Goal: Task Accomplishment & Management: Manage account settings

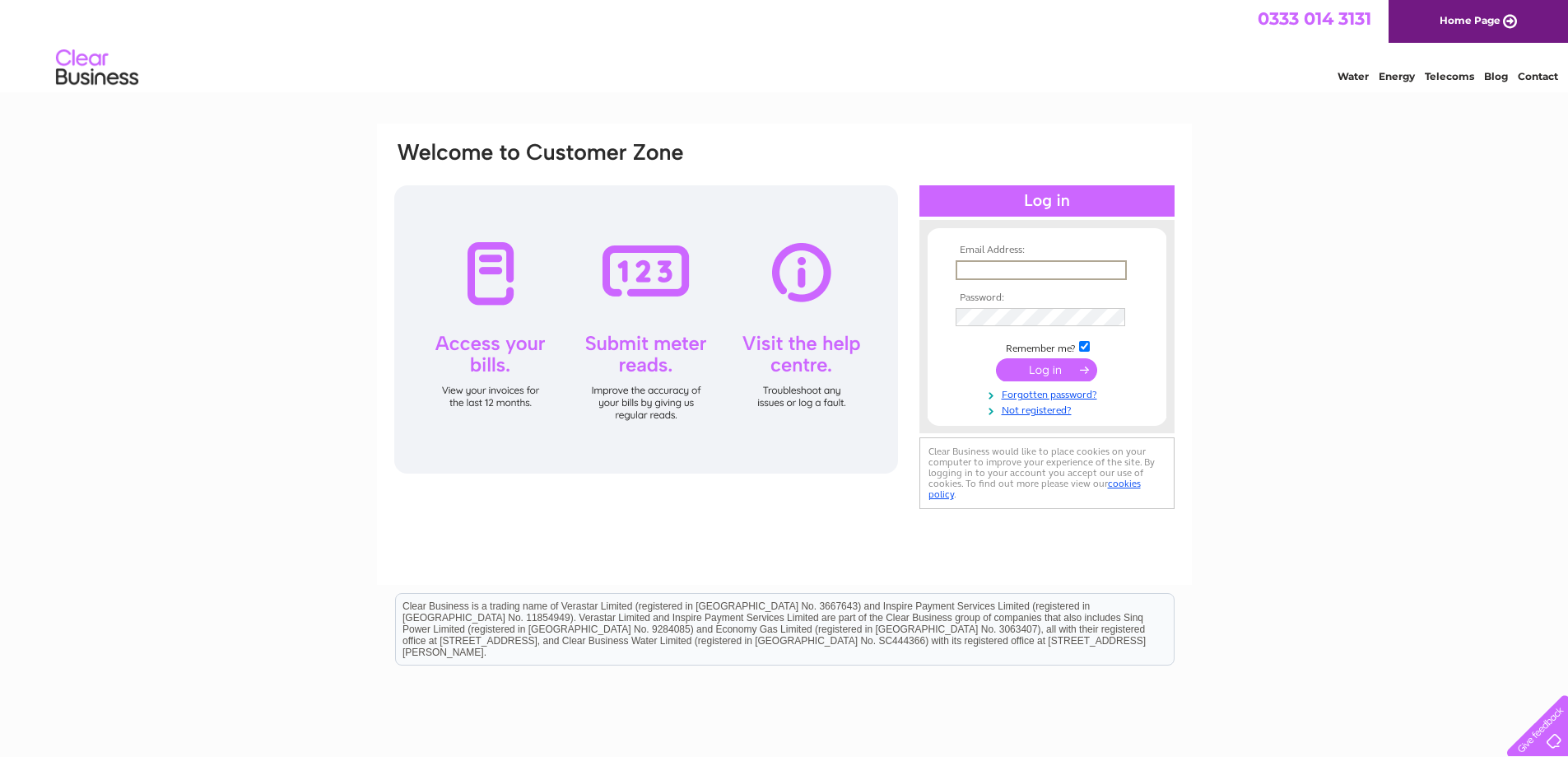
click at [1013, 268] on input "text" at bounding box center [1041, 270] width 171 height 20
type input "jules@spatraininguk.com"
click at [1066, 365] on input "submit" at bounding box center [1046, 369] width 101 height 23
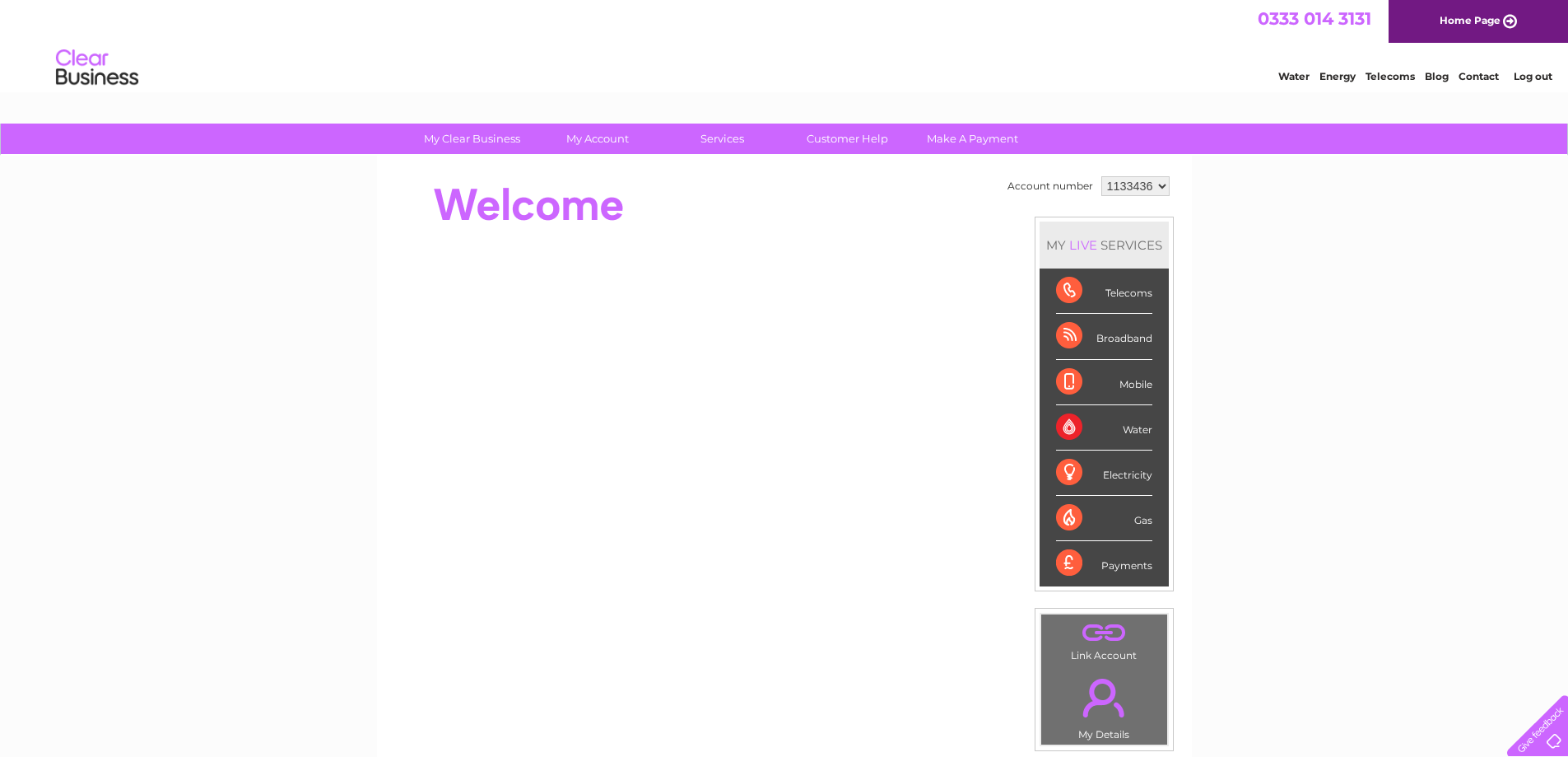
click at [1109, 345] on div "Broadband" at bounding box center [1103, 336] width 96 height 45
click at [1058, 330] on div "Broadband" at bounding box center [1103, 336] width 96 height 45
click at [1109, 349] on div "Broadband" at bounding box center [1103, 336] width 96 height 45
click at [1061, 336] on div "Broadband" at bounding box center [1103, 336] width 96 height 45
click at [1095, 340] on div "Broadband" at bounding box center [1103, 336] width 96 height 45
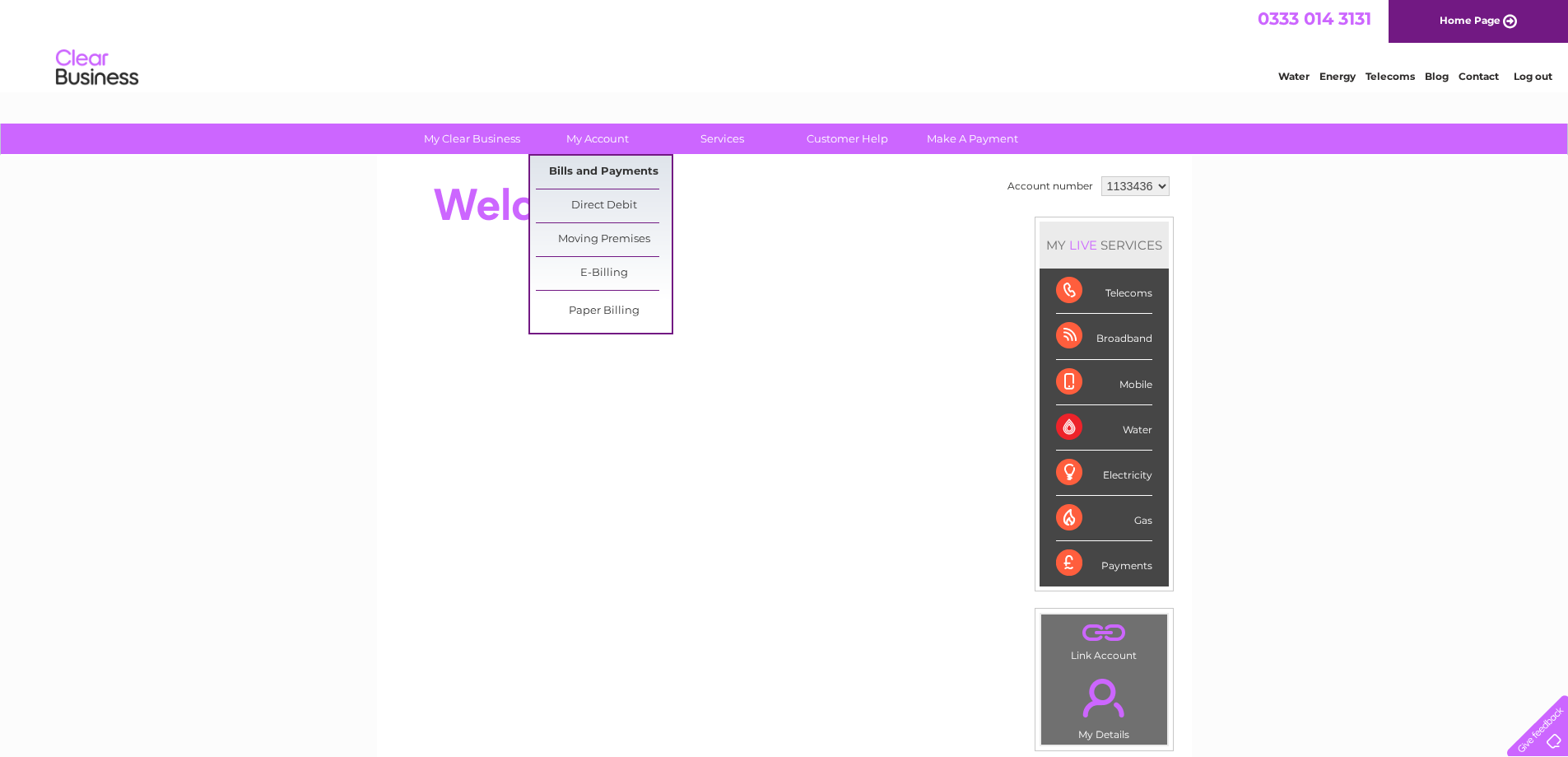
click at [589, 168] on link "Bills and Payments" at bounding box center [603, 171] width 136 height 33
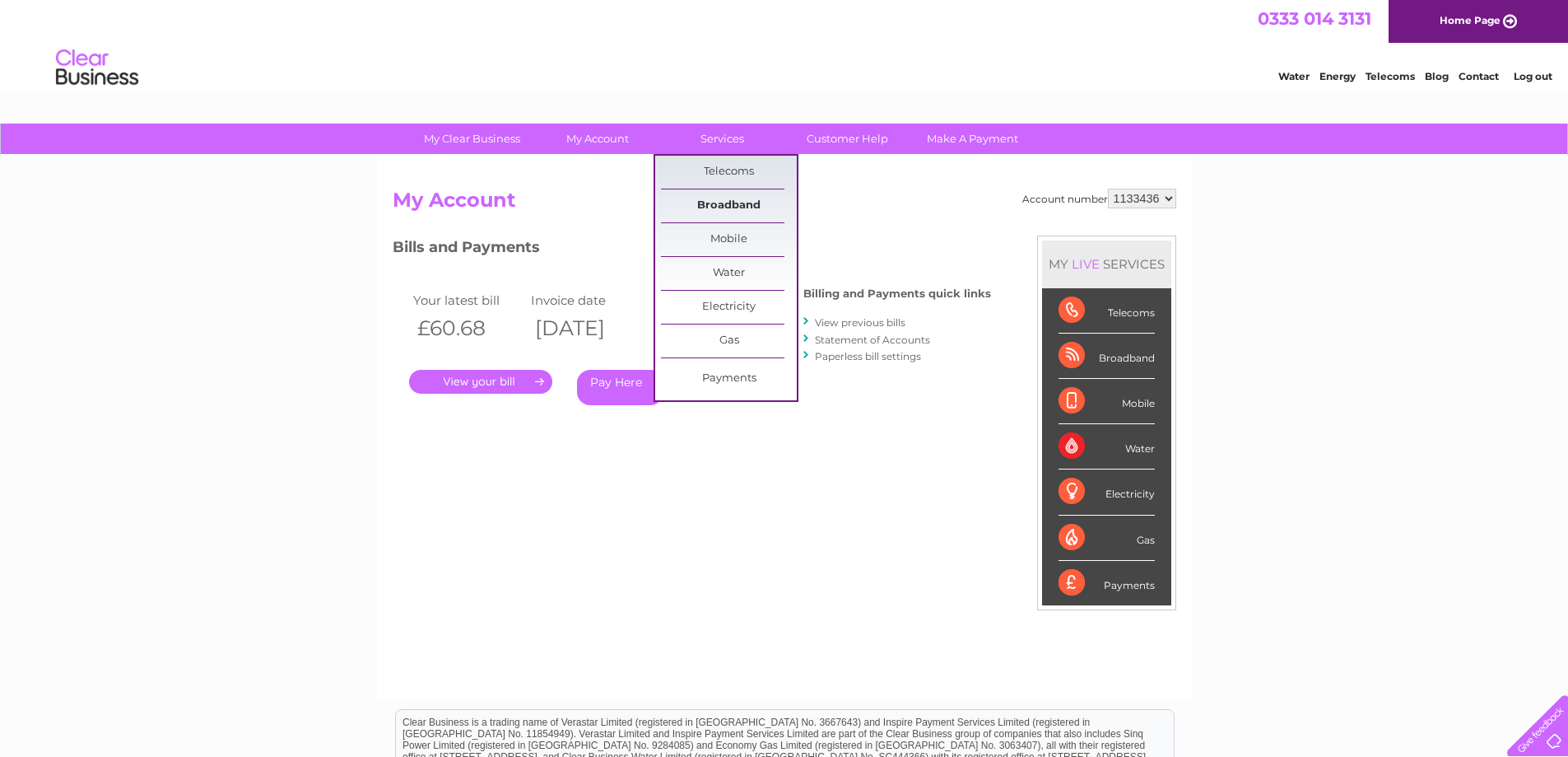
click at [736, 200] on link "Broadband" at bounding box center [729, 205] width 136 height 33
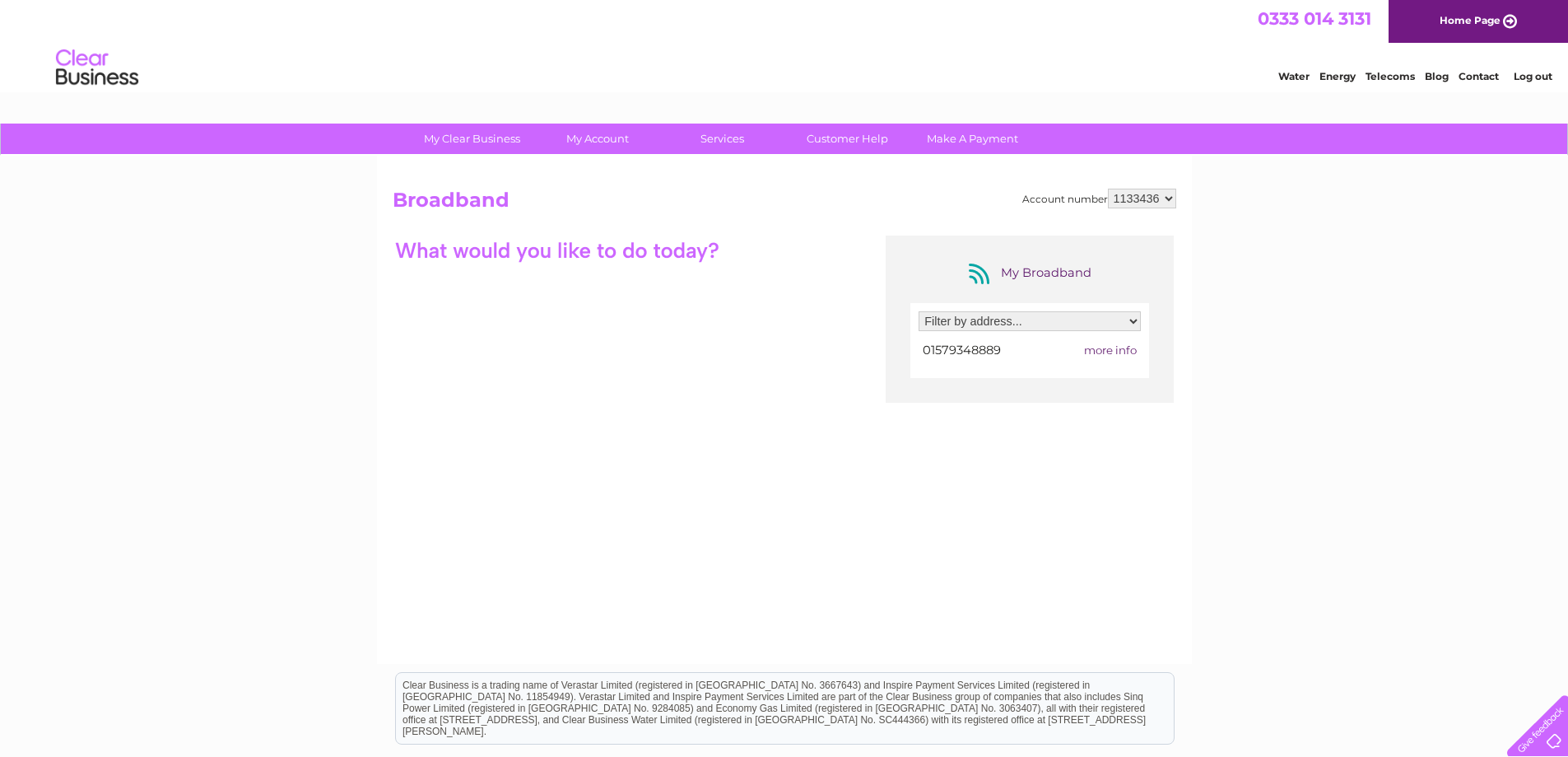
click at [1134, 321] on select "Filter by address... 5 Herring Road, Liskeard, Cornwall, PL14 3SY" at bounding box center [1029, 320] width 222 height 20
select select "2333263"
click at [919, 311] on select "Filter by address... 5 Herring Road, Liskeard, Cornwall, PL14 3SY" at bounding box center [1029, 320] width 222 height 20
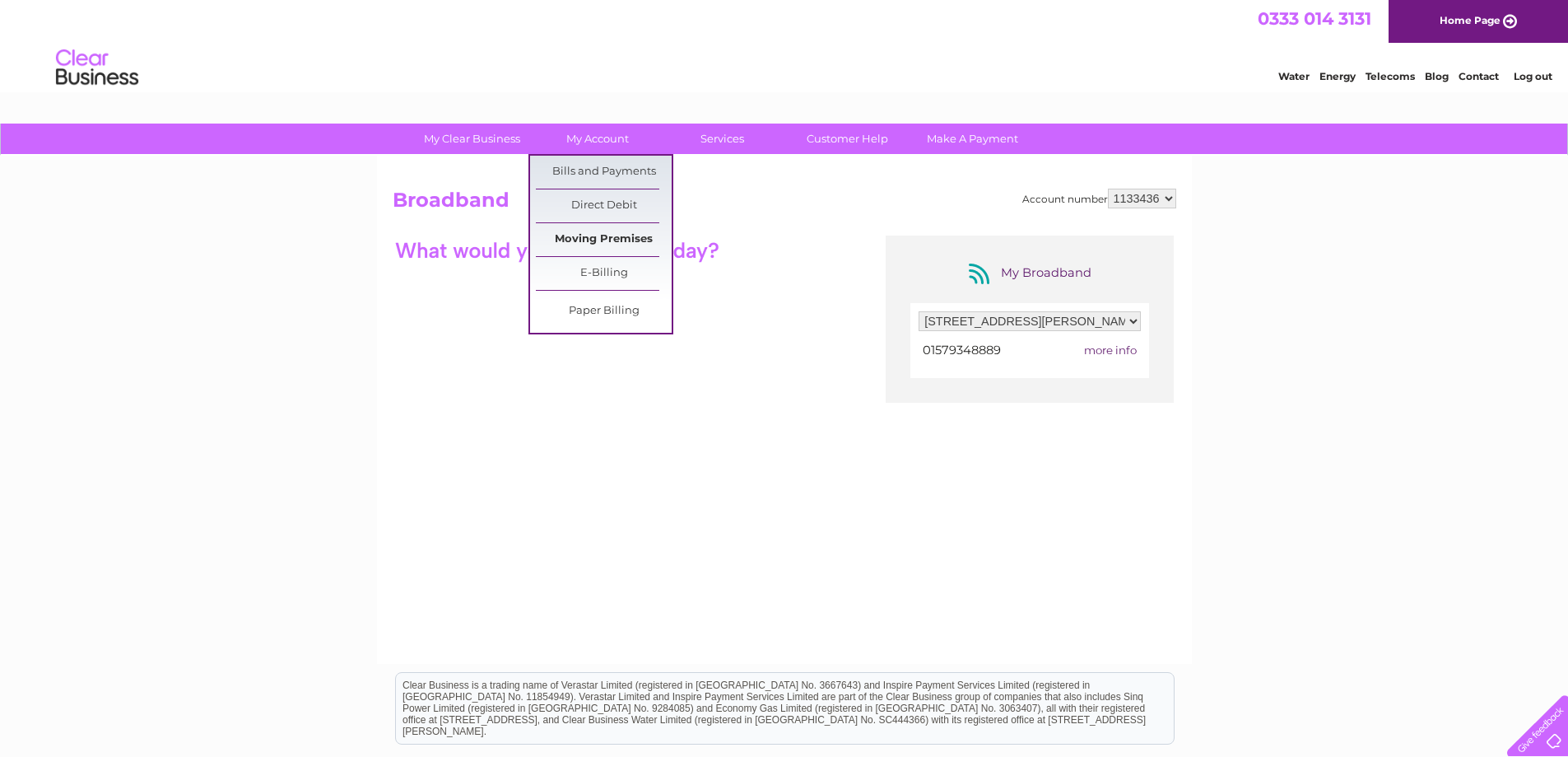
click at [621, 238] on link "Moving Premises" at bounding box center [603, 239] width 136 height 33
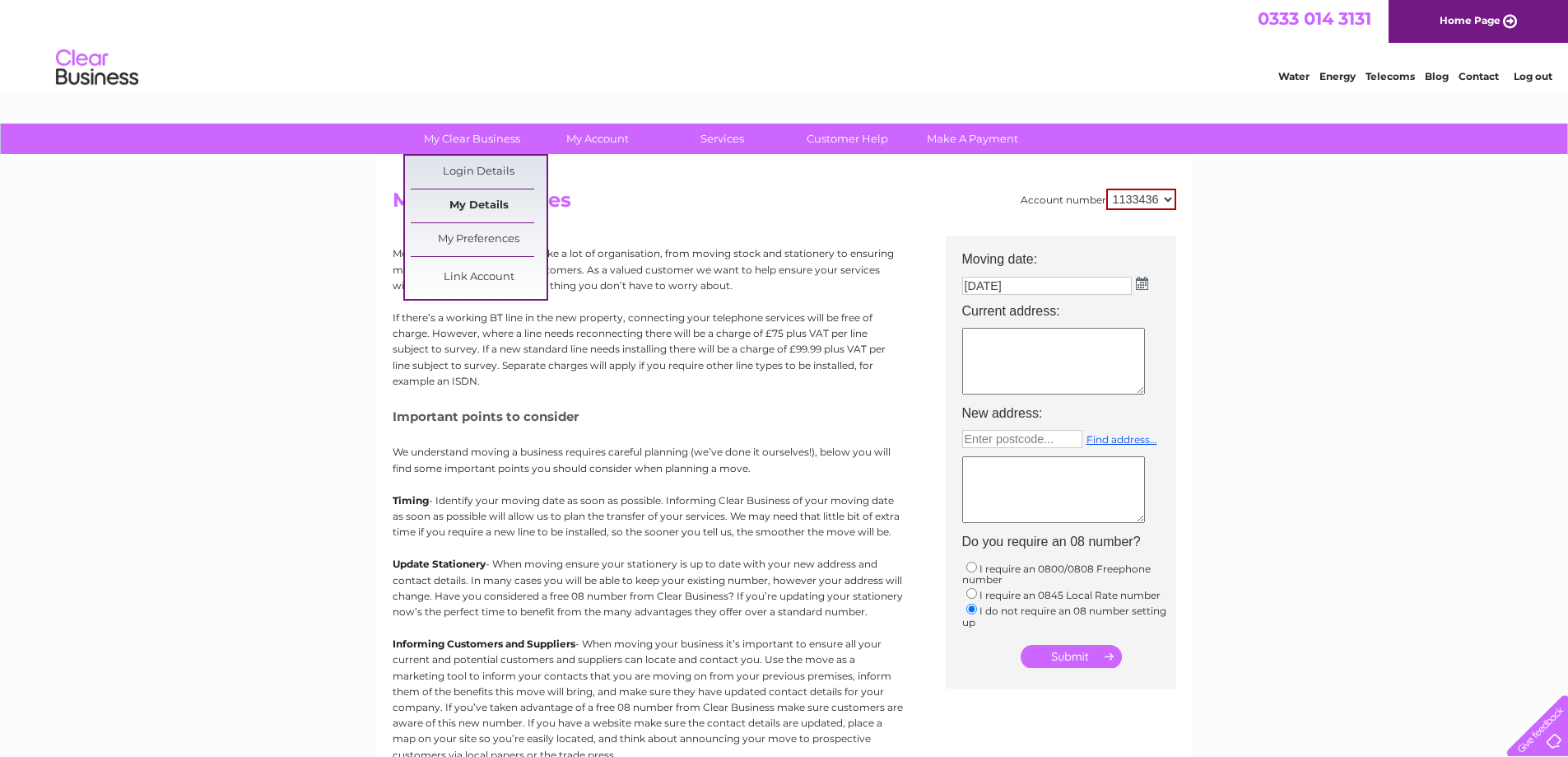
click at [484, 200] on link "My Details" at bounding box center [478, 205] width 136 height 33
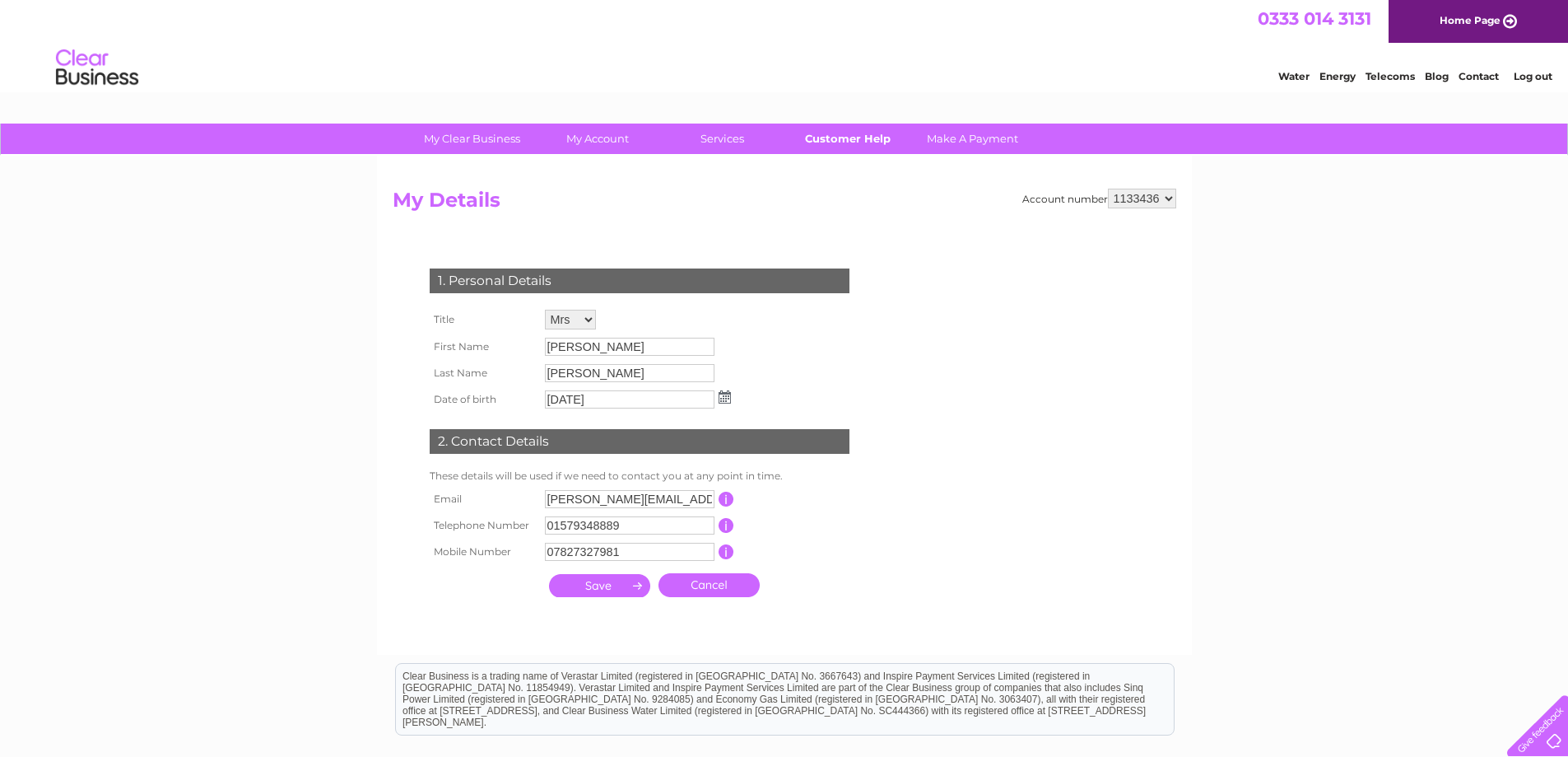
click at [837, 137] on link "Customer Help" at bounding box center [847, 139] width 136 height 31
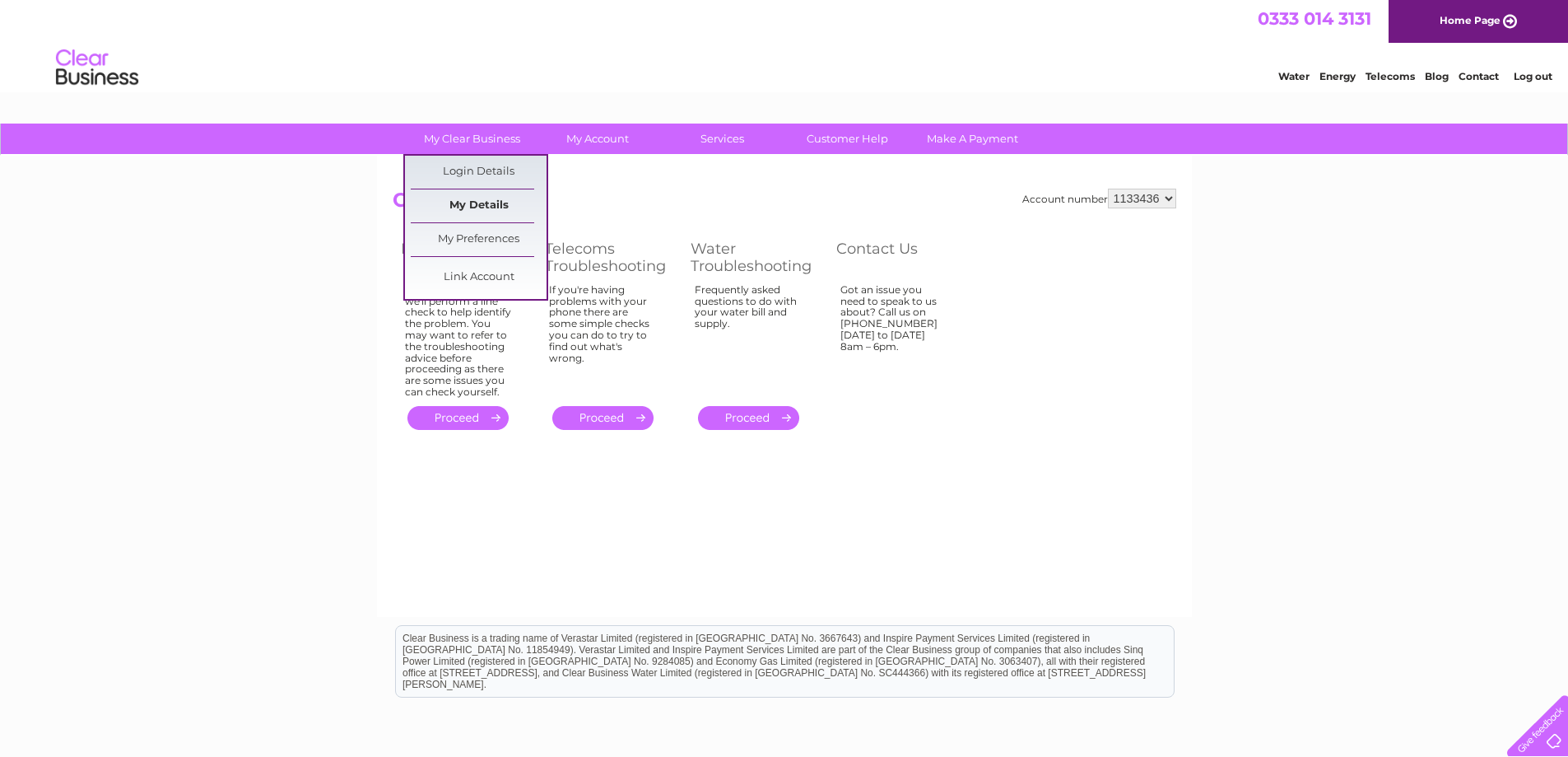
click at [489, 205] on link "My Details" at bounding box center [478, 205] width 136 height 33
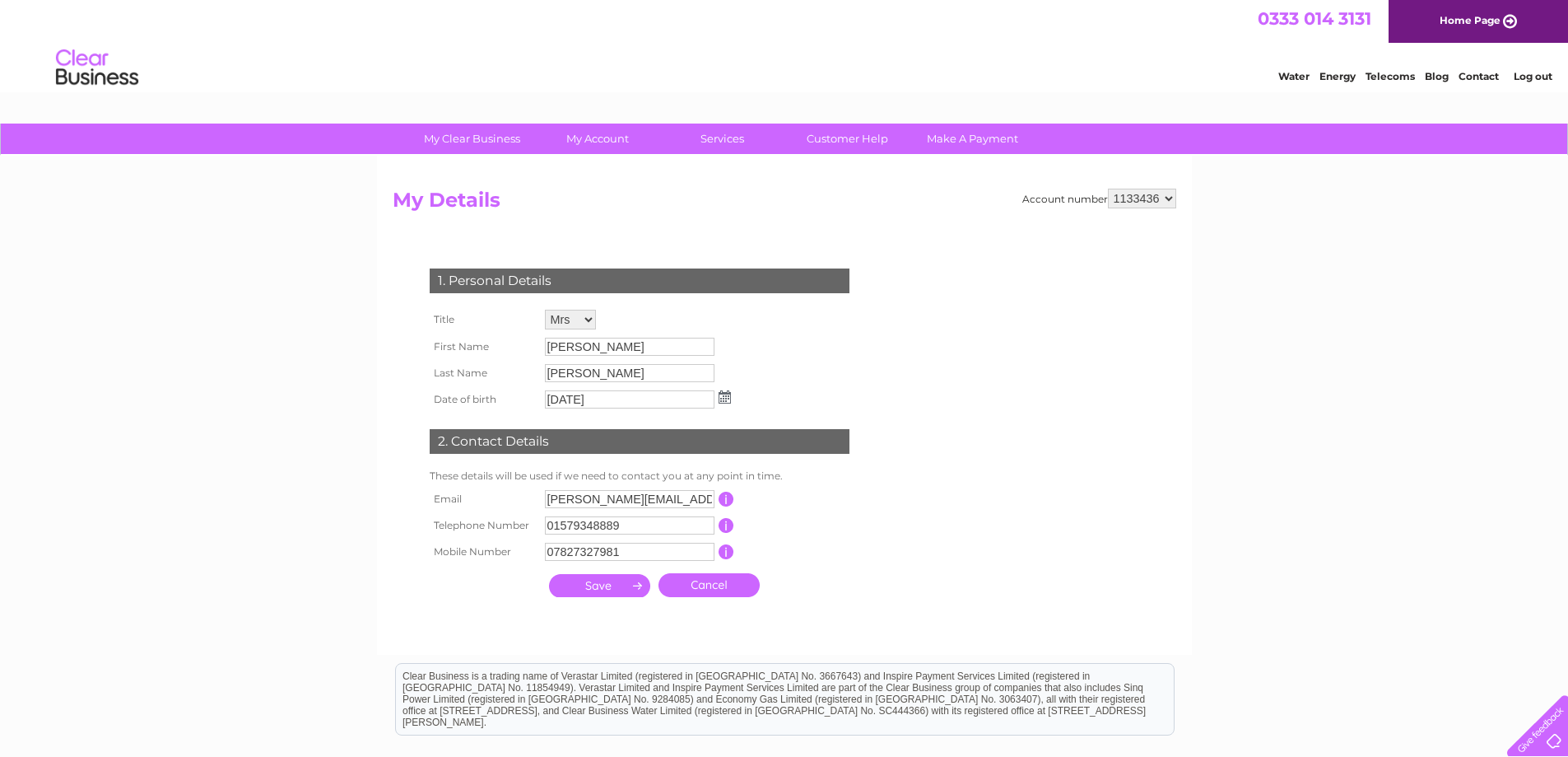
click at [564, 280] on div "1. Personal Details" at bounding box center [640, 280] width 420 height 24
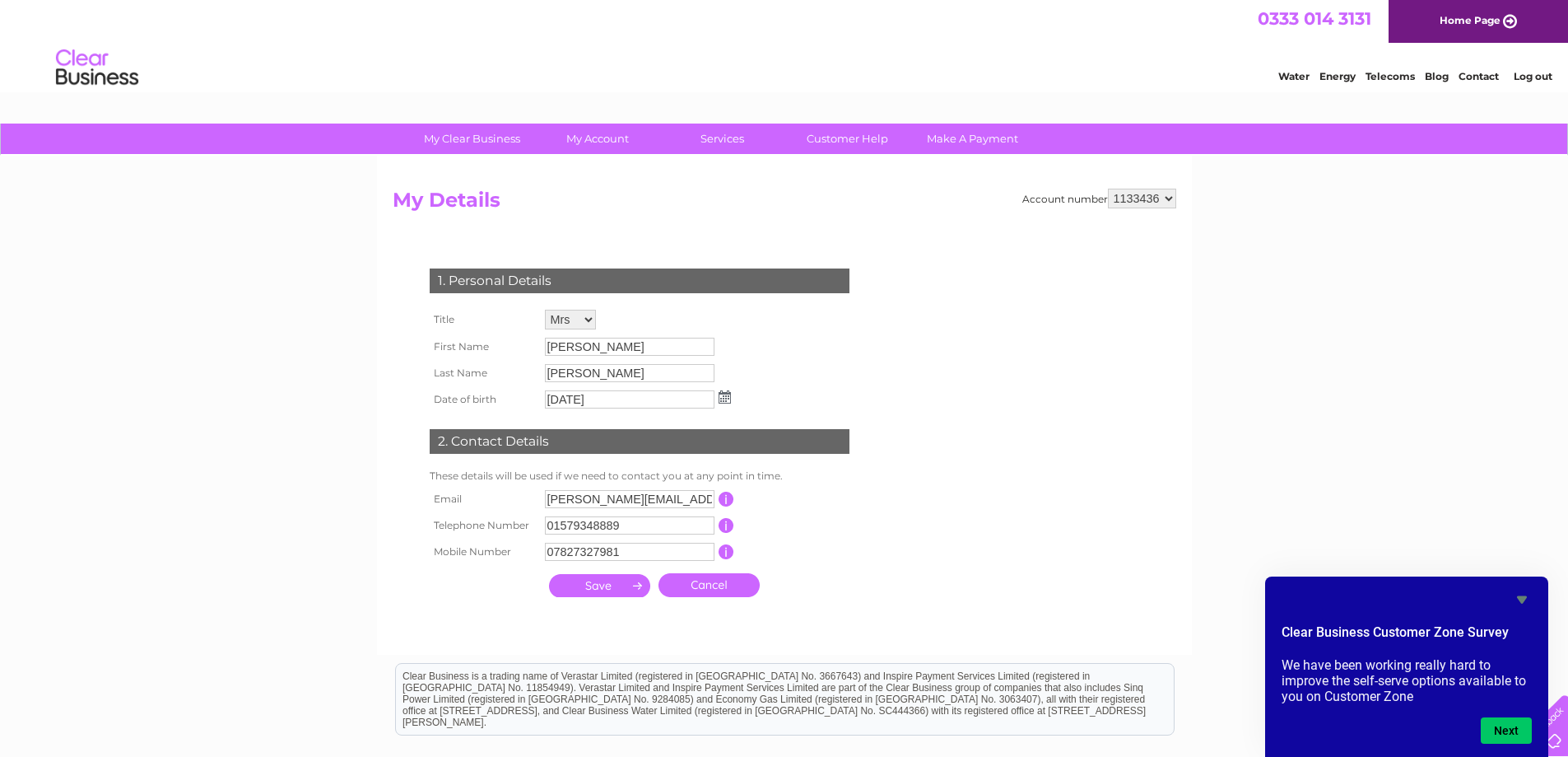
click at [897, 387] on form "Account number 1133436 My Details 1. Personal Details Title Mr Mrs Ms Miss Dr R…" at bounding box center [784, 413] width 784 height 450
click at [872, 144] on link "Customer Help" at bounding box center [847, 139] width 136 height 31
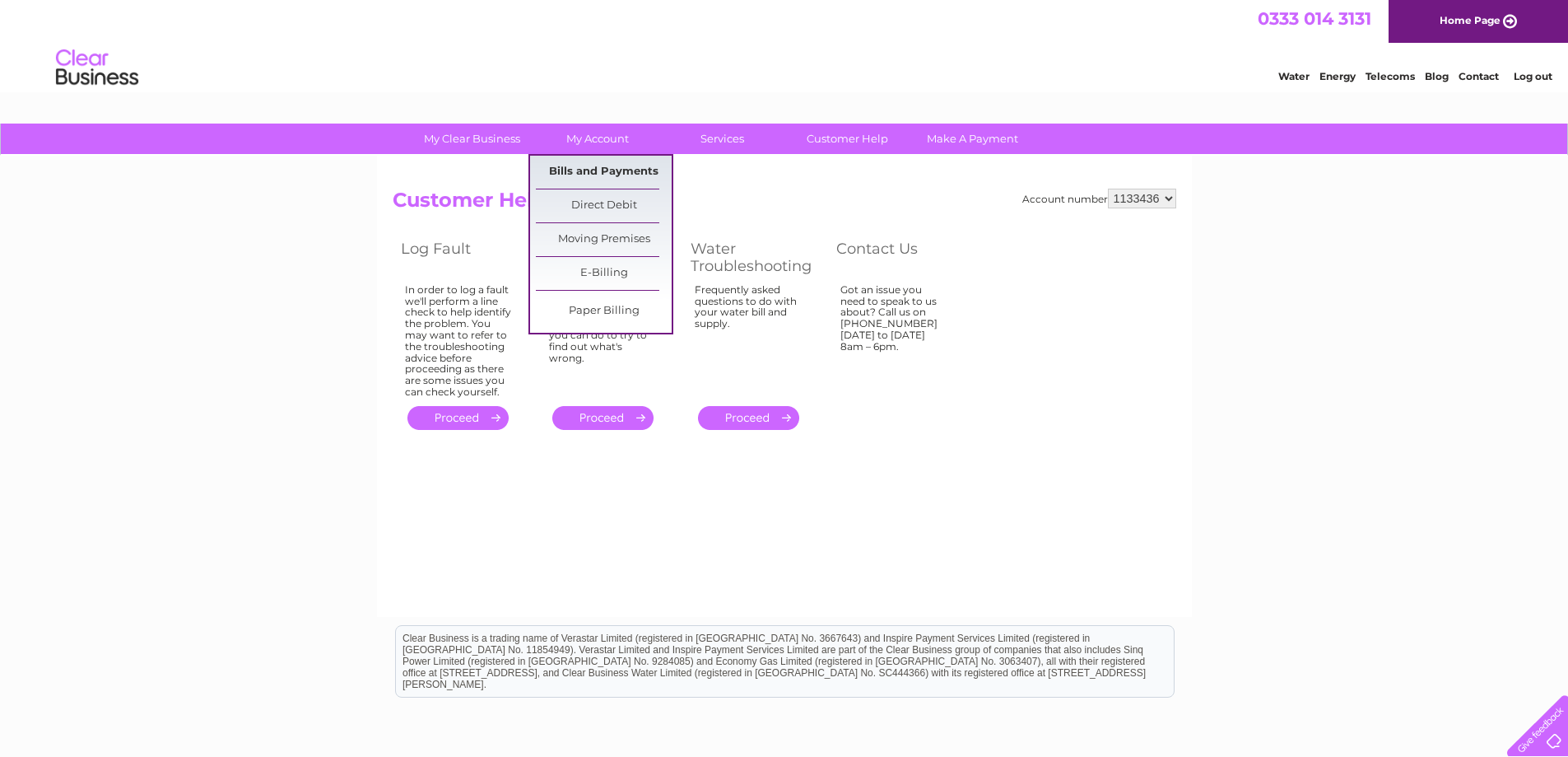
click at [590, 172] on link "Bills and Payments" at bounding box center [603, 171] width 136 height 33
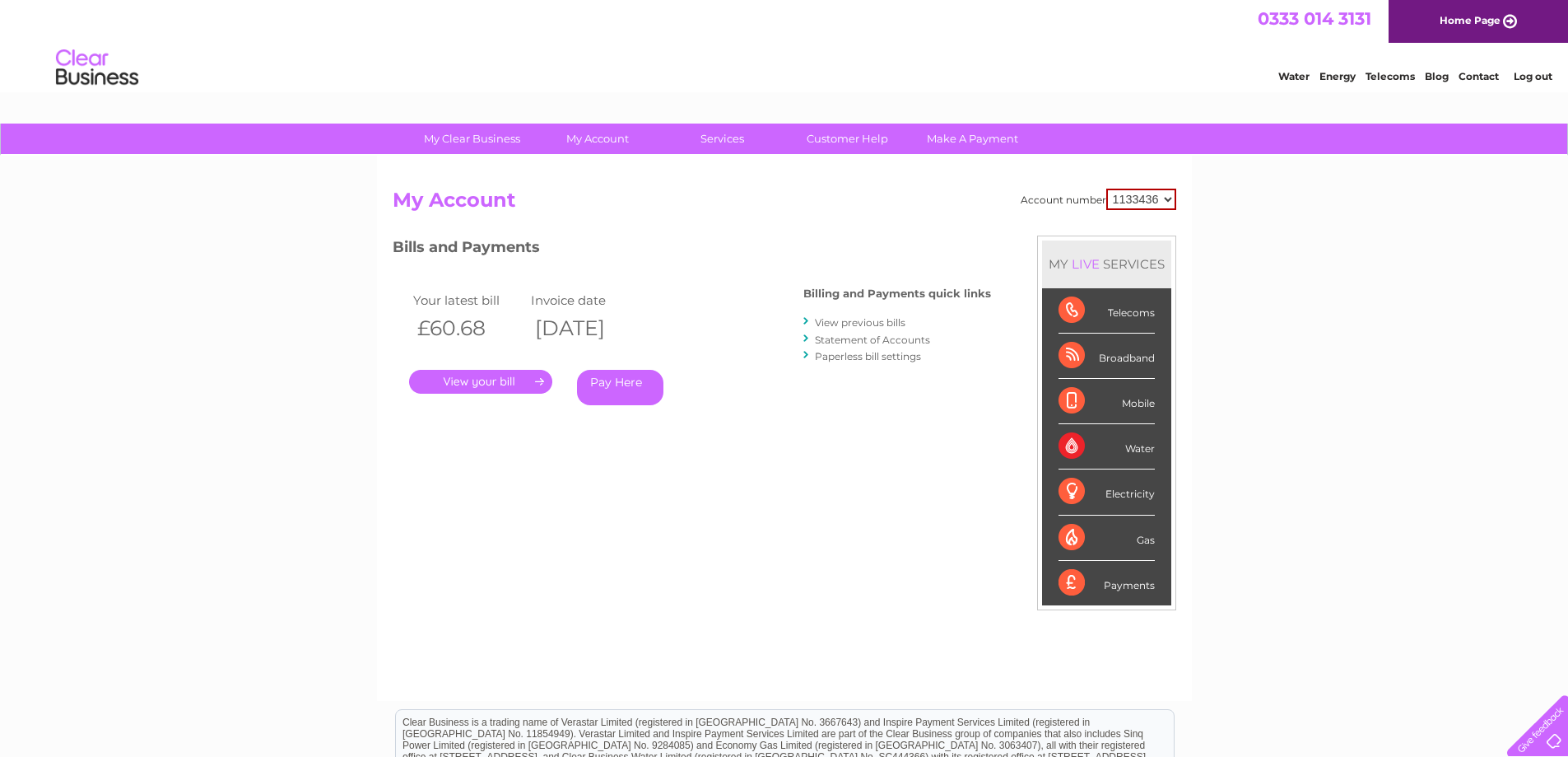
click at [485, 380] on link "." at bounding box center [481, 381] width 143 height 23
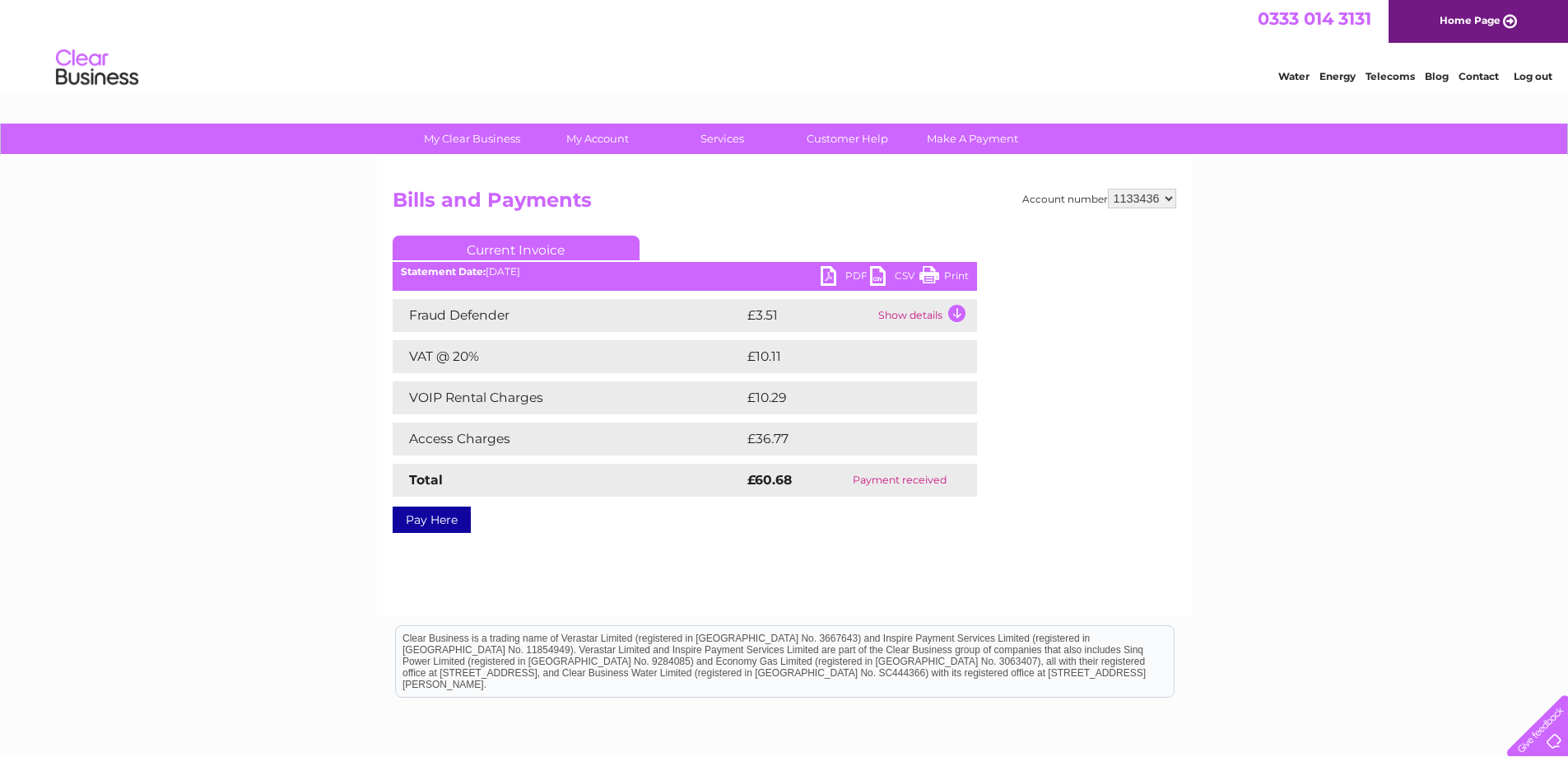
click at [831, 274] on link "PDF" at bounding box center [845, 277] width 50 height 23
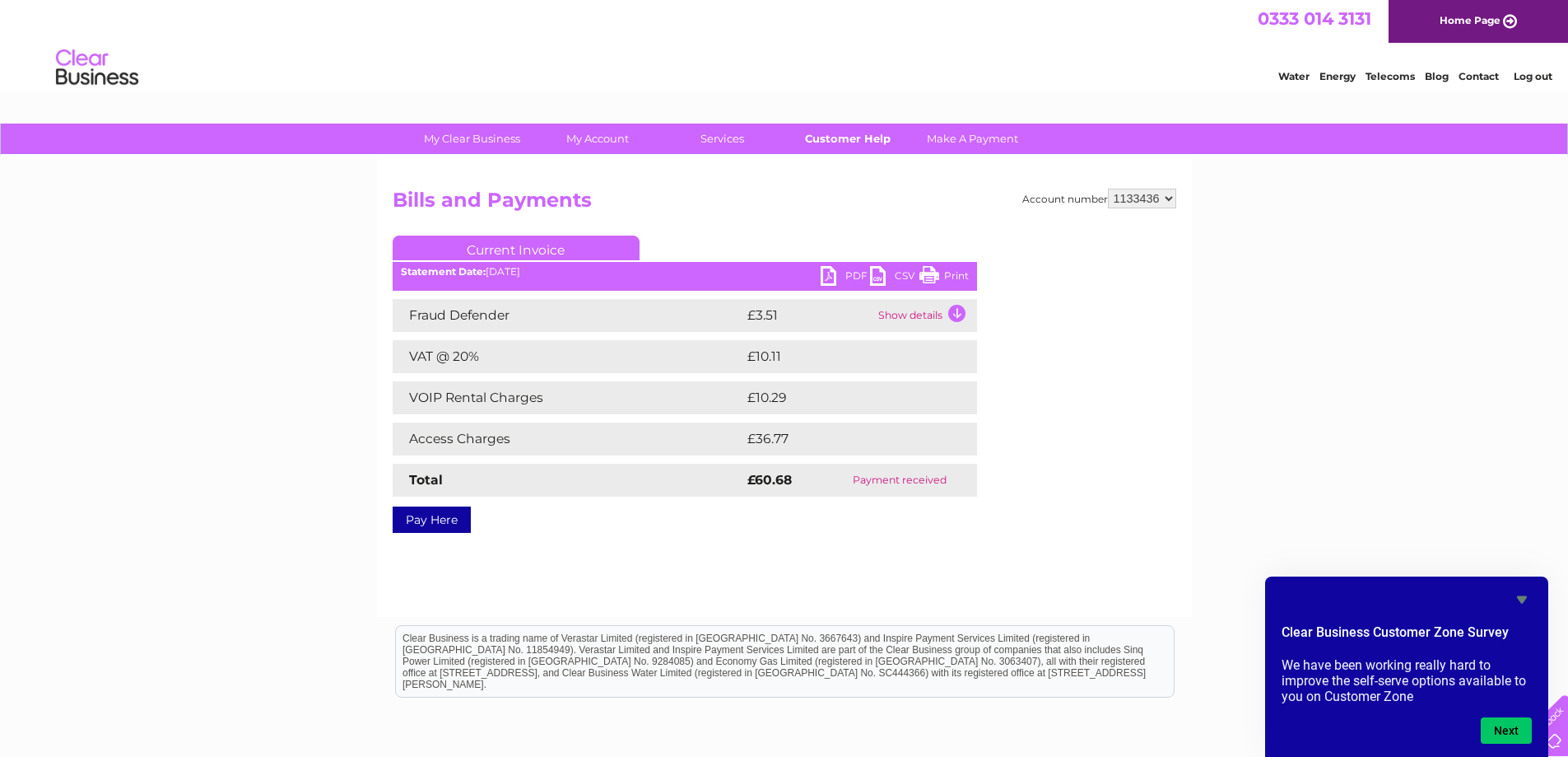
click at [832, 140] on link "Customer Help" at bounding box center [847, 139] width 136 height 31
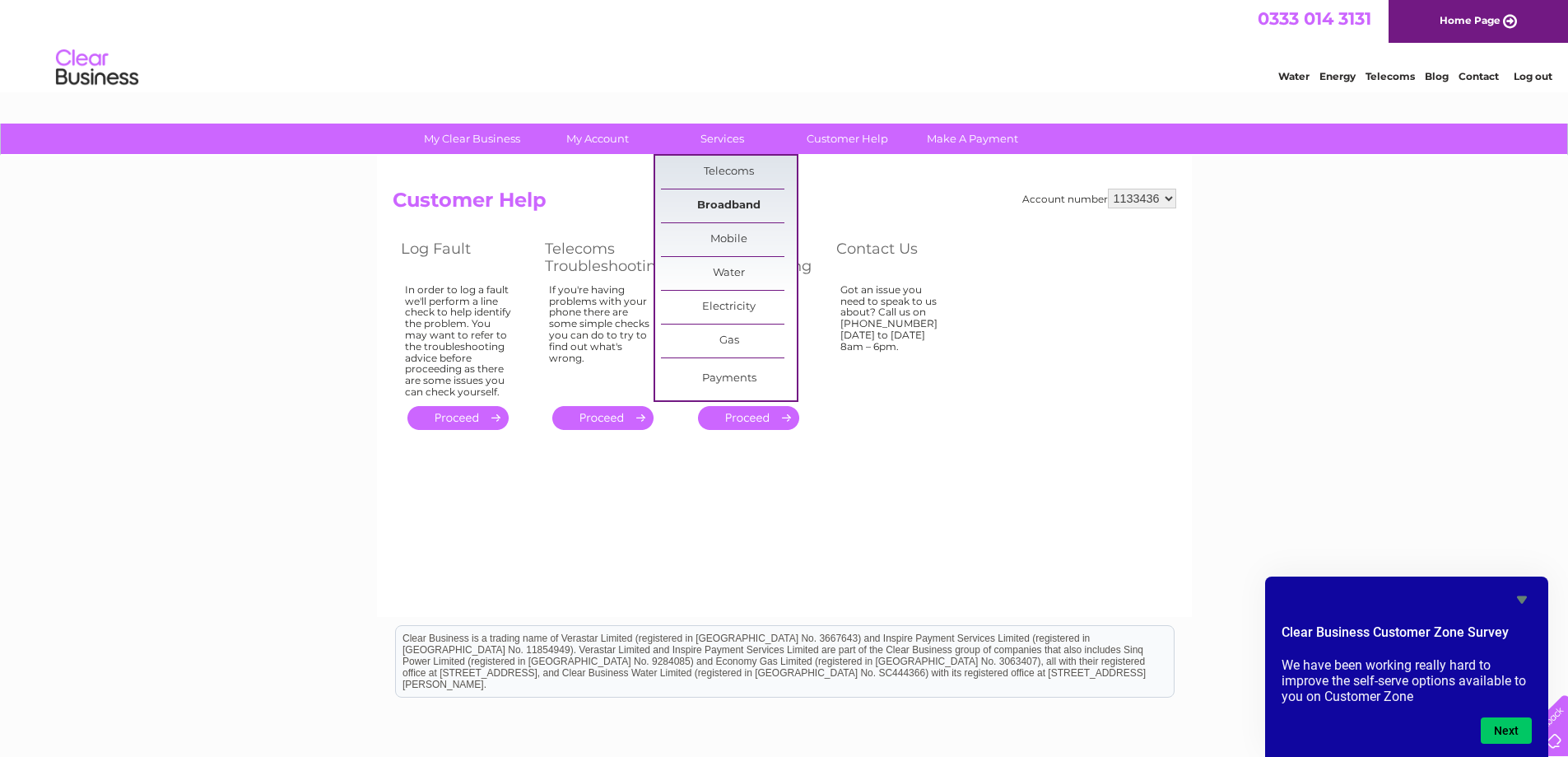
click at [733, 201] on link "Broadband" at bounding box center [729, 205] width 136 height 33
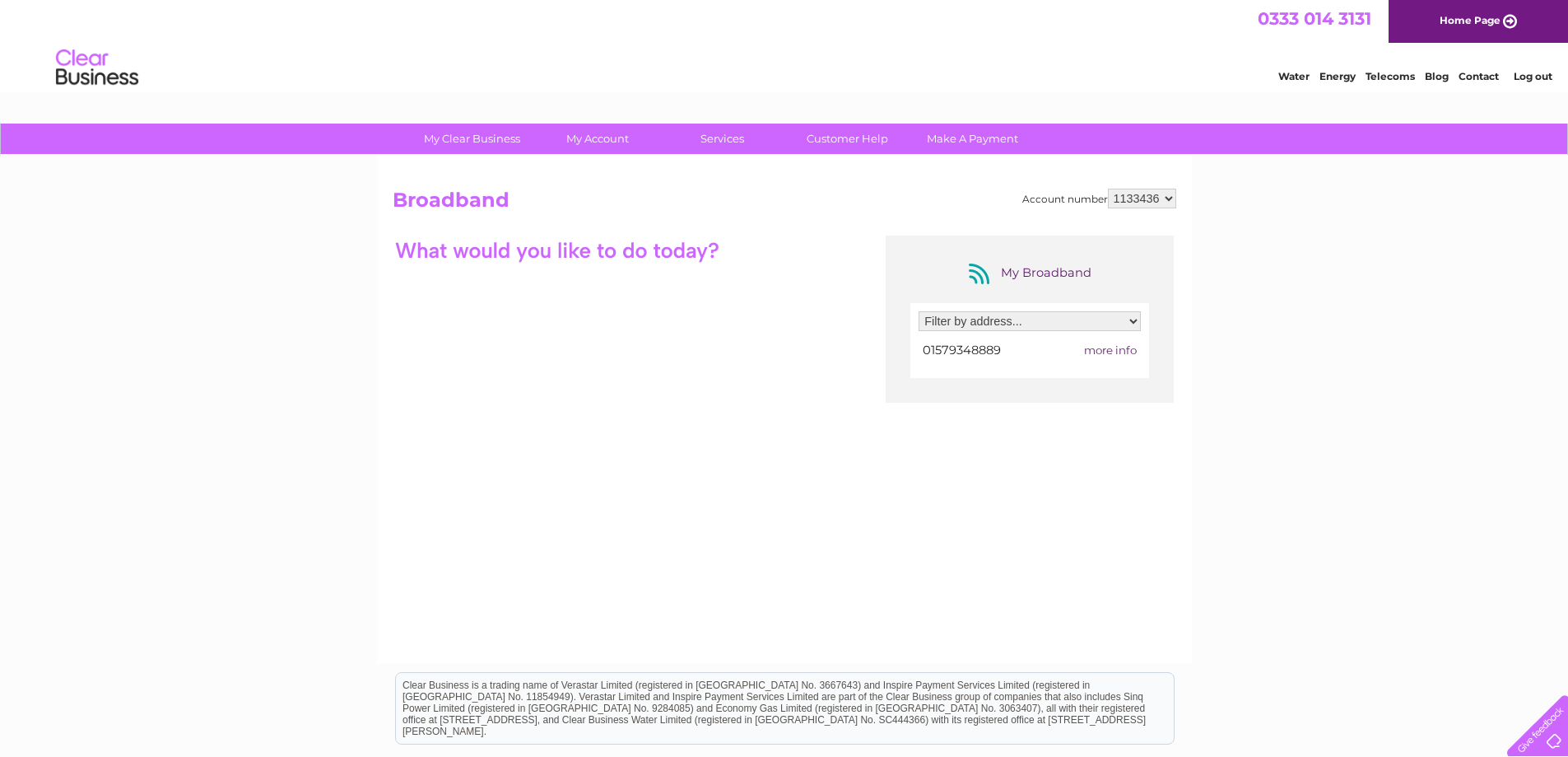
click at [1127, 324] on select "Filter by address... 5 Herring Road, Liskeard, Cornwall, PL14 3SY" at bounding box center [1029, 320] width 222 height 20
select select "2333263"
click at [919, 311] on select "Filter by address... 5 Herring Road, Liskeard, Cornwall, PL14 3SY" at bounding box center [1029, 320] width 222 height 20
click at [1132, 352] on span "more info" at bounding box center [1110, 349] width 52 height 13
click at [1109, 346] on span "more info" at bounding box center [1110, 349] width 52 height 13
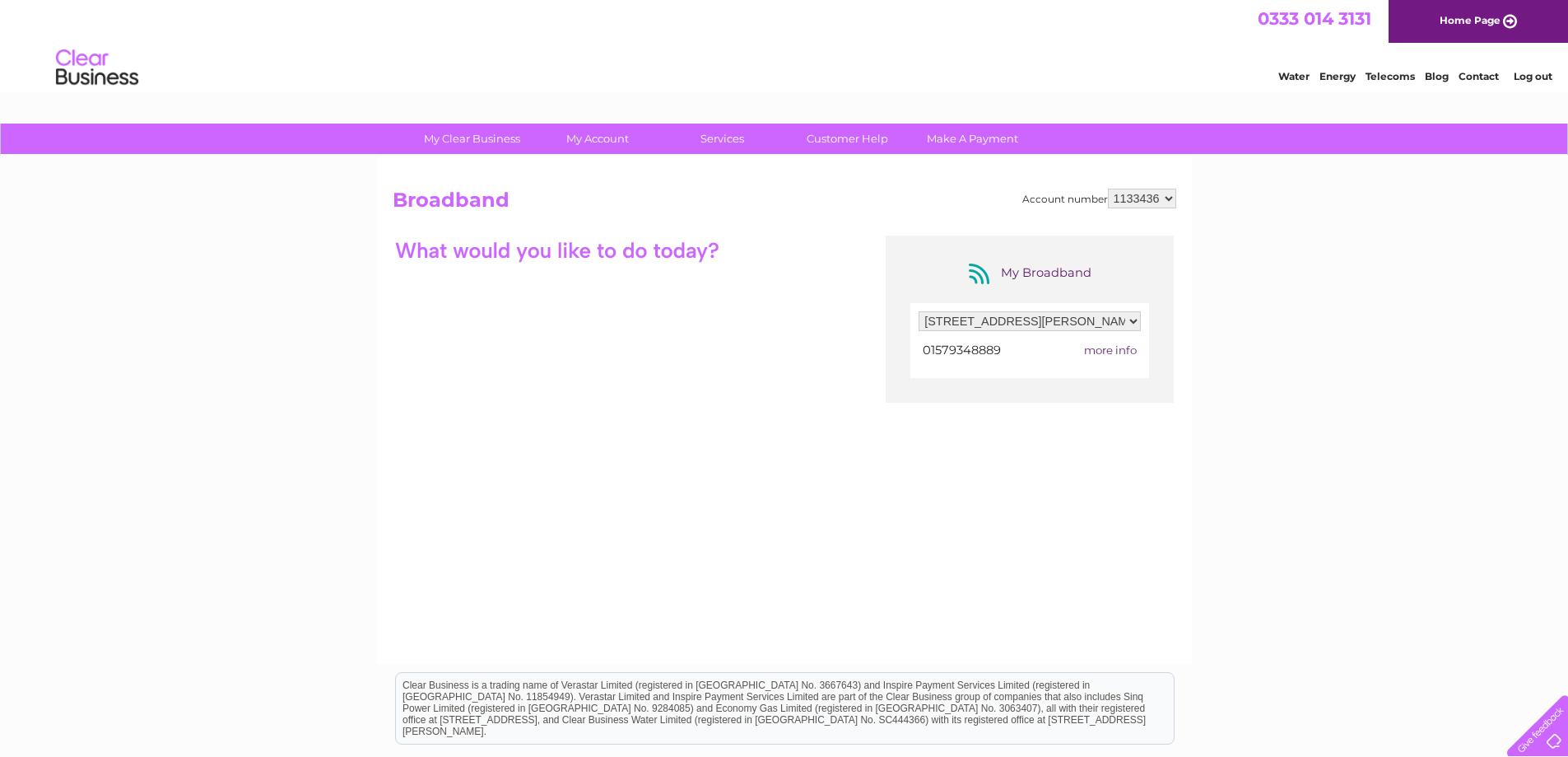
click at [1105, 349] on span "more info" at bounding box center [1110, 349] width 52 height 13
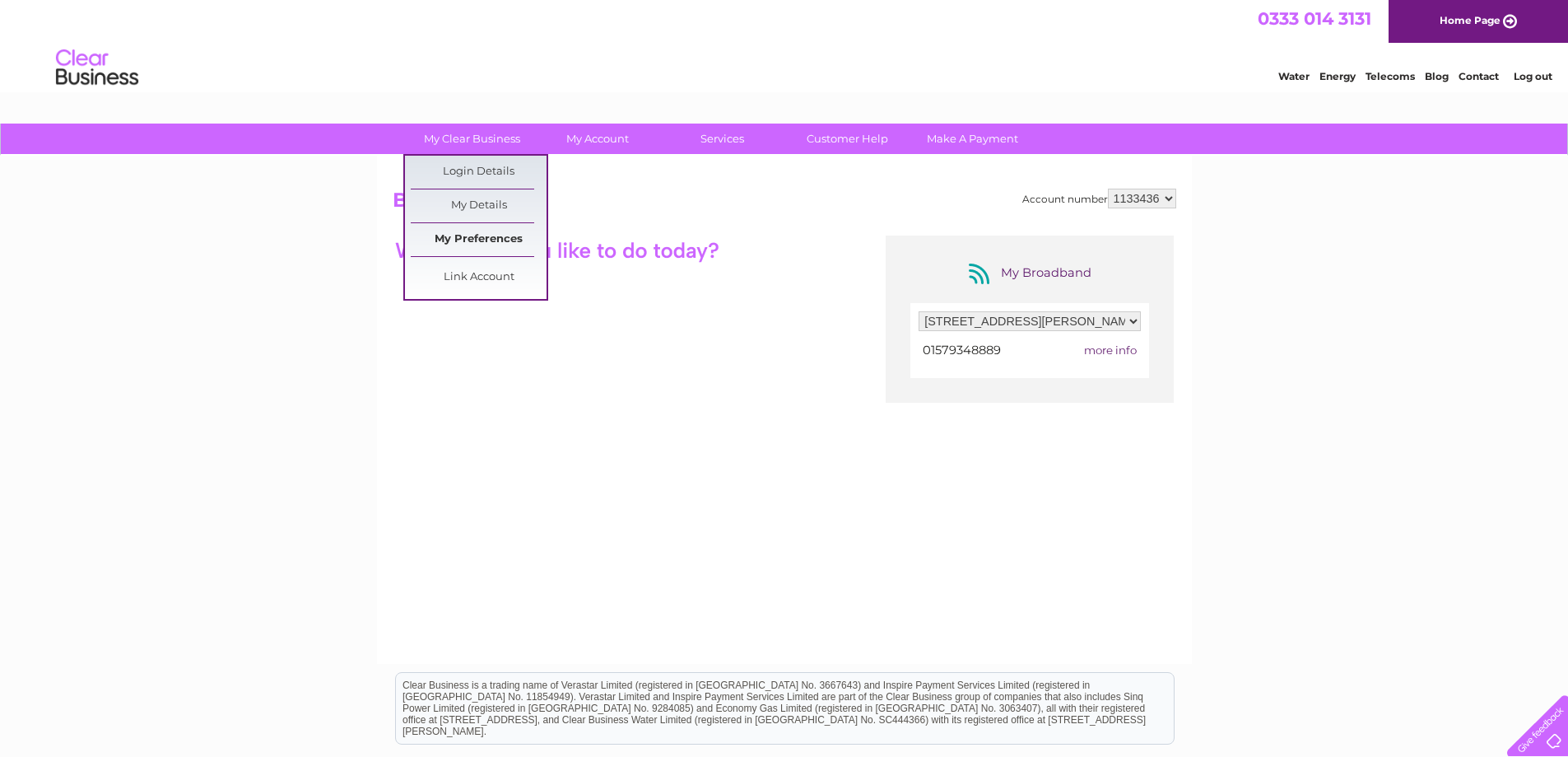
click at [517, 232] on link "My Preferences" at bounding box center [478, 239] width 136 height 33
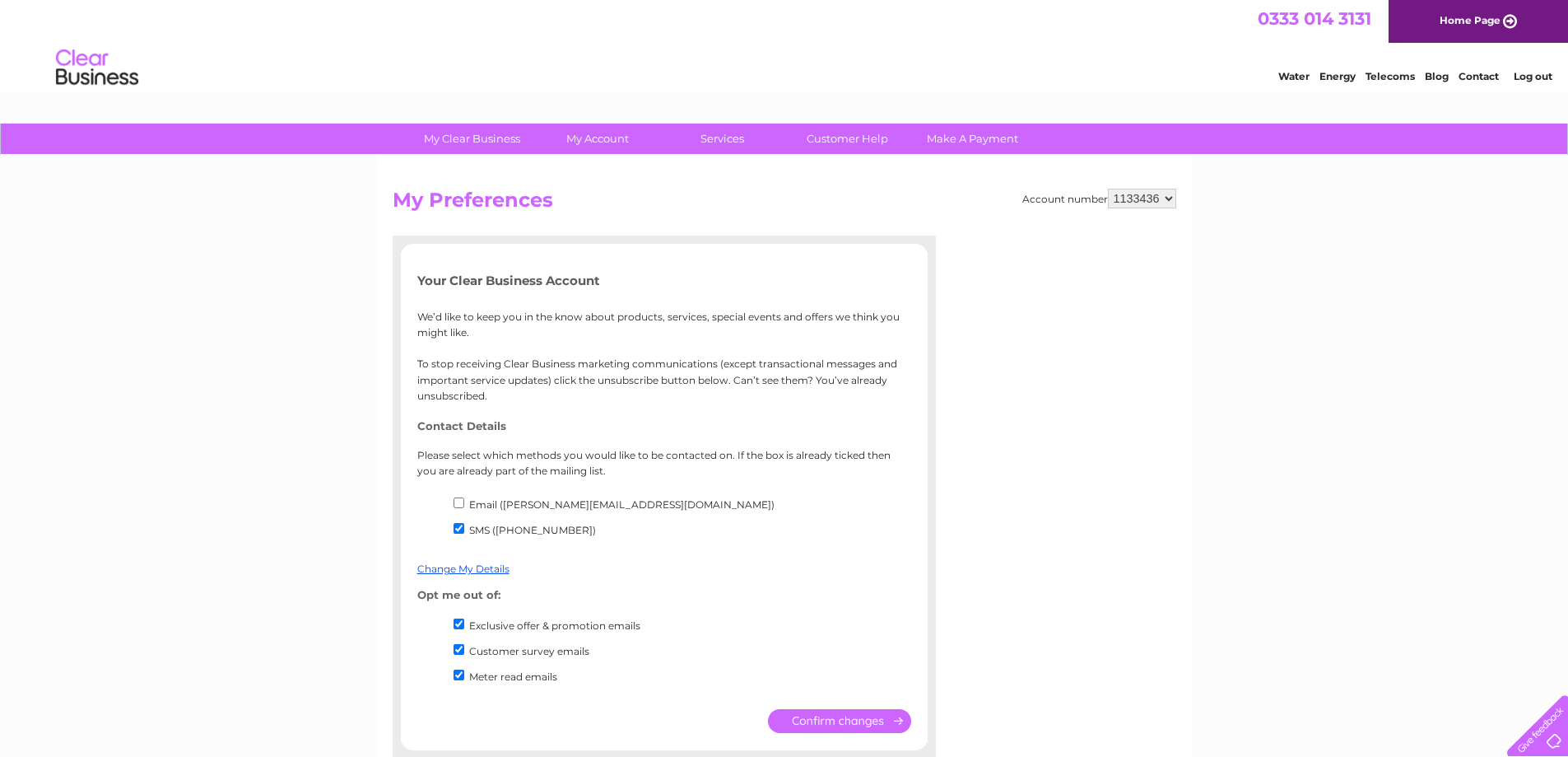
click at [1483, 74] on link "Contact" at bounding box center [1478, 76] width 40 height 12
